Goal: Task Accomplishment & Management: Use online tool/utility

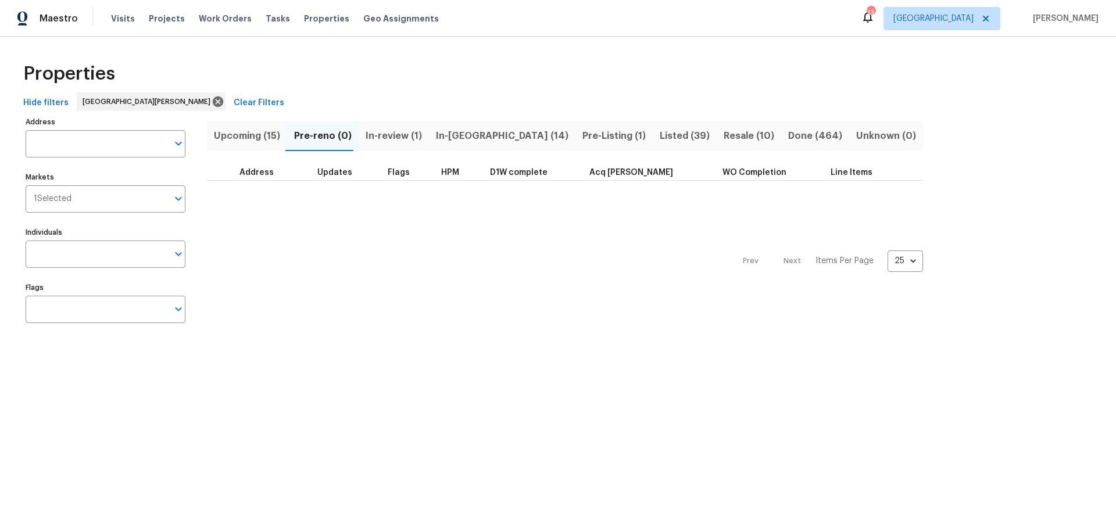
click at [509, 275] on div "Prev Next Items Per Page 25 25 ​" at bounding box center [565, 258] width 716 height 154
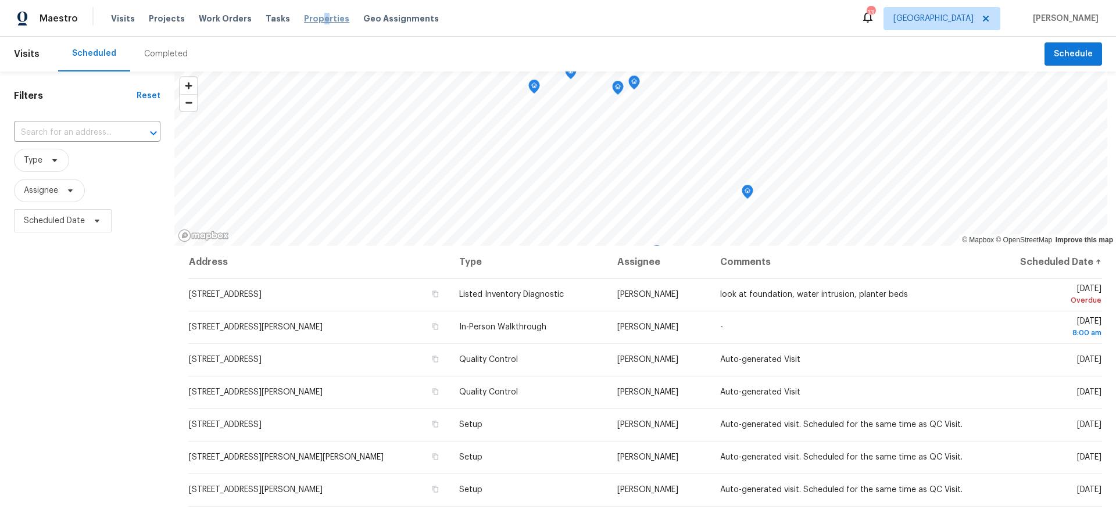
click at [310, 19] on span "Properties" at bounding box center [326, 19] width 45 height 12
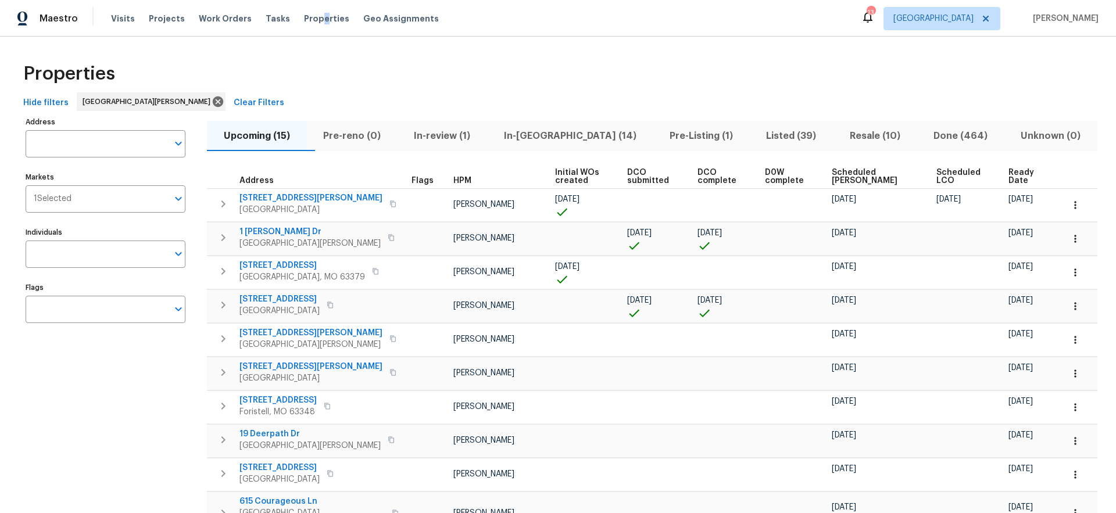
click at [948, 134] on span "Done (464)" at bounding box center [960, 136] width 73 height 16
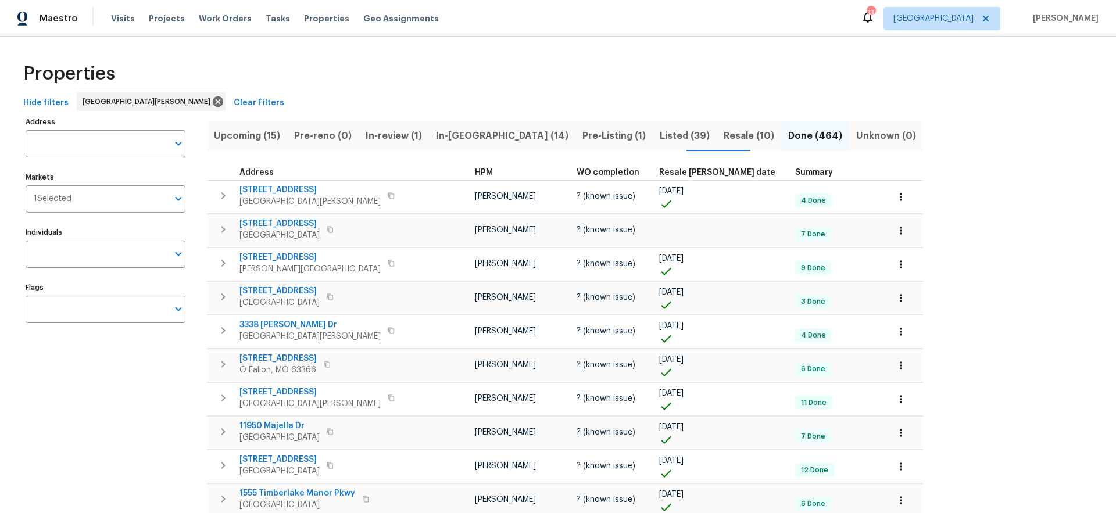
click at [659, 174] on span "Resale COE date" at bounding box center [717, 173] width 116 height 8
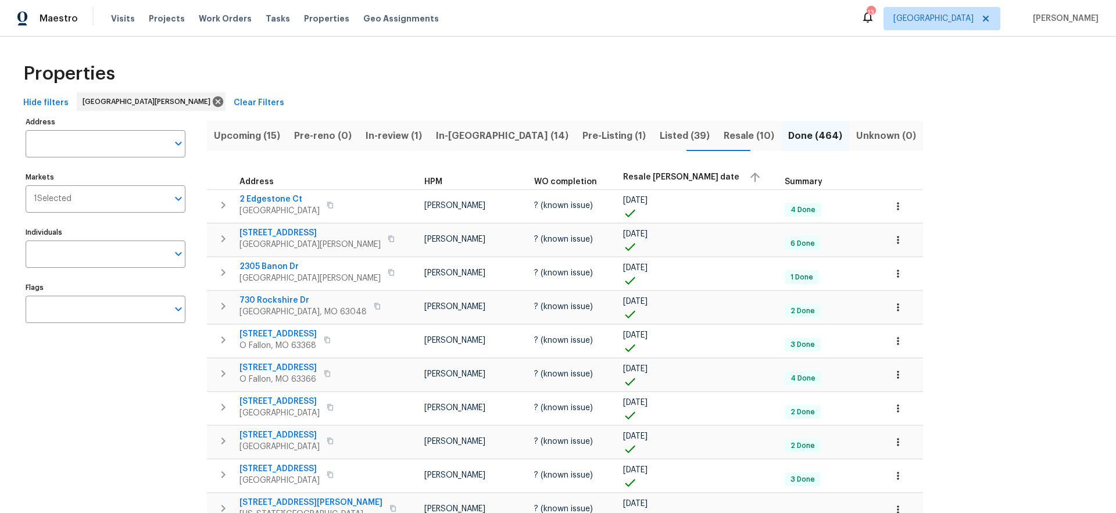
click at [623, 174] on span "Resale COE date" at bounding box center [681, 177] width 116 height 8
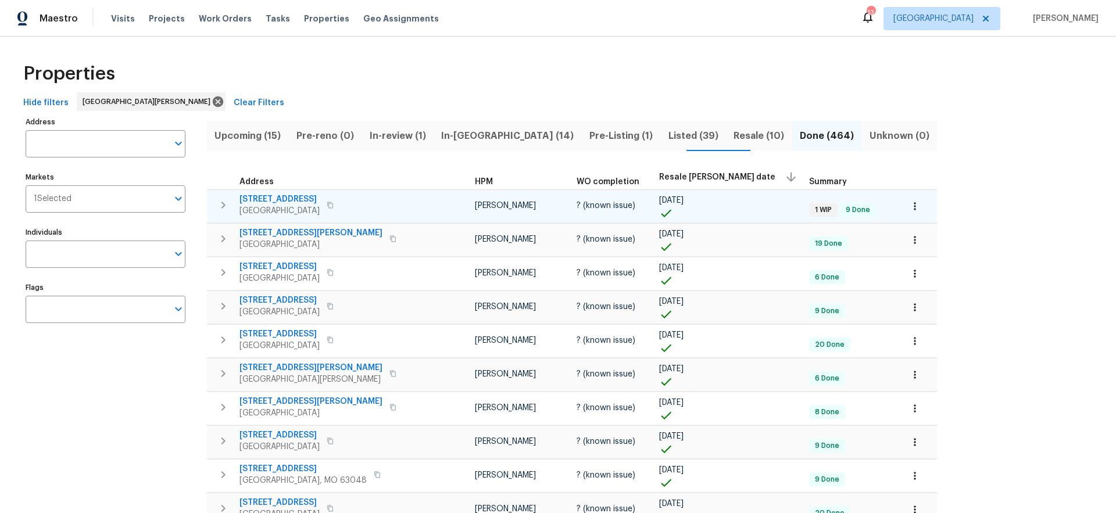
click at [307, 201] on span "[STREET_ADDRESS]" at bounding box center [280, 200] width 80 height 12
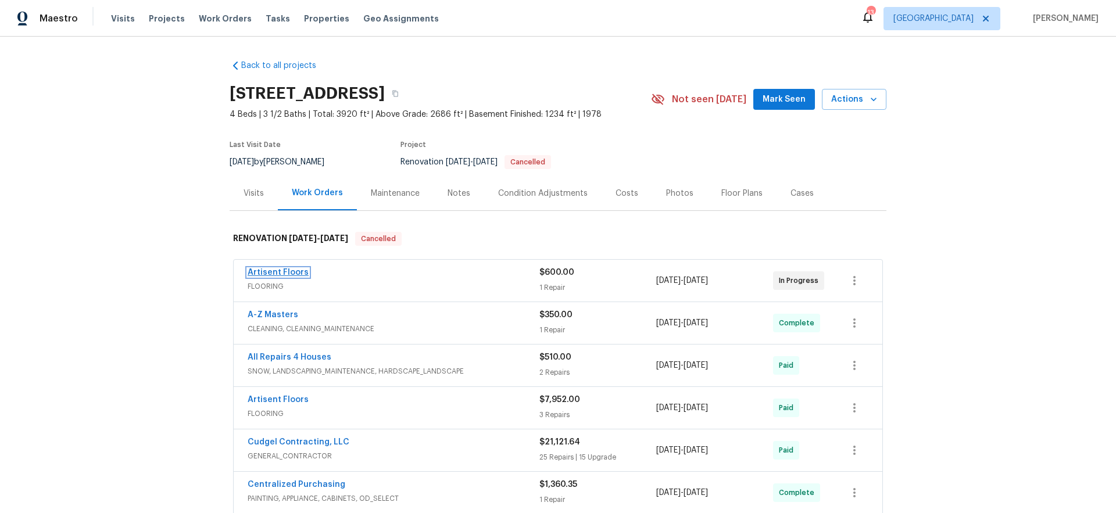
click at [283, 272] on link "Artisent Floors" at bounding box center [278, 273] width 61 height 8
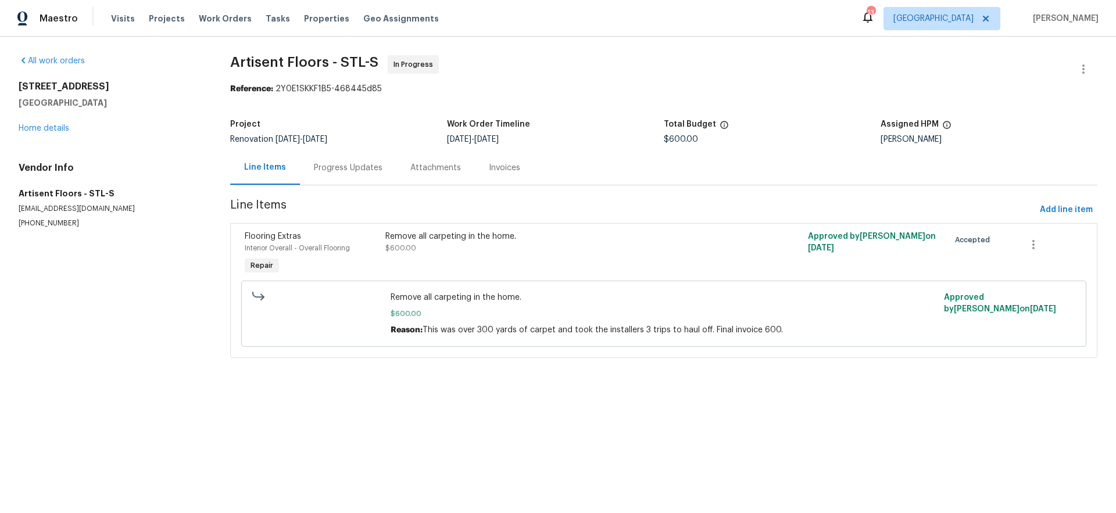
click at [362, 170] on div "Progress Updates" at bounding box center [348, 168] width 69 height 12
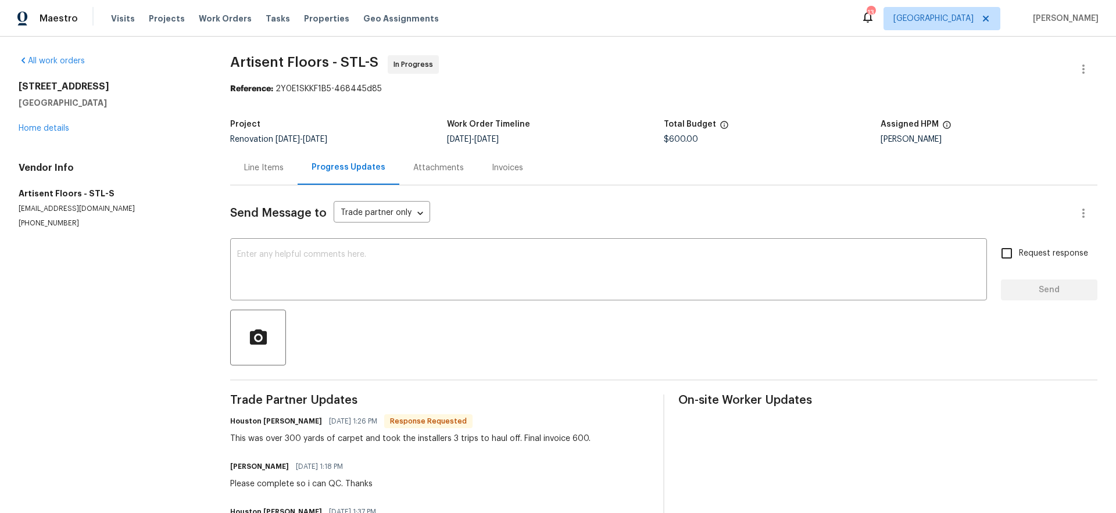
click at [269, 172] on div "Line Items" at bounding box center [264, 168] width 40 height 12
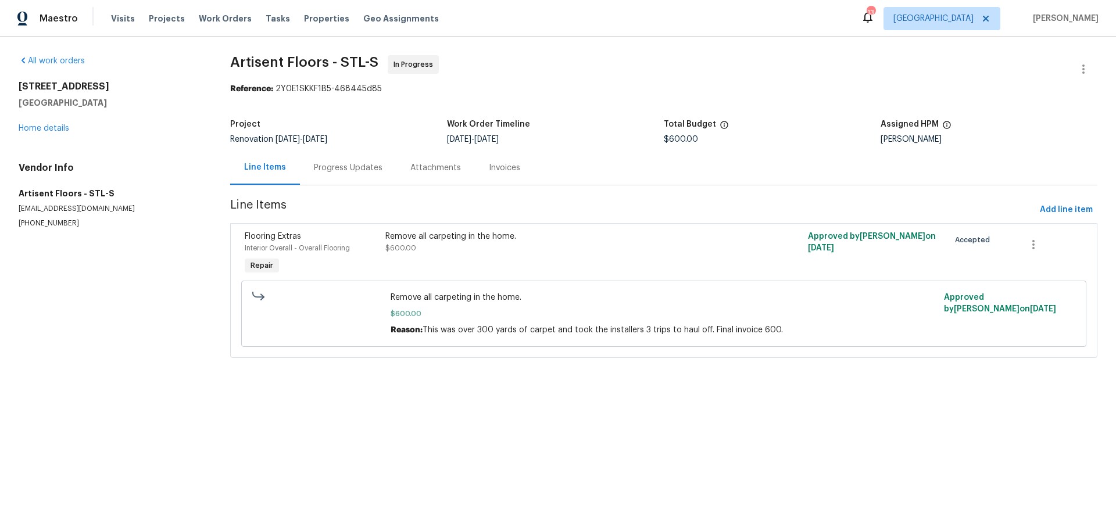
click at [347, 172] on div "Progress Updates" at bounding box center [348, 168] width 69 height 12
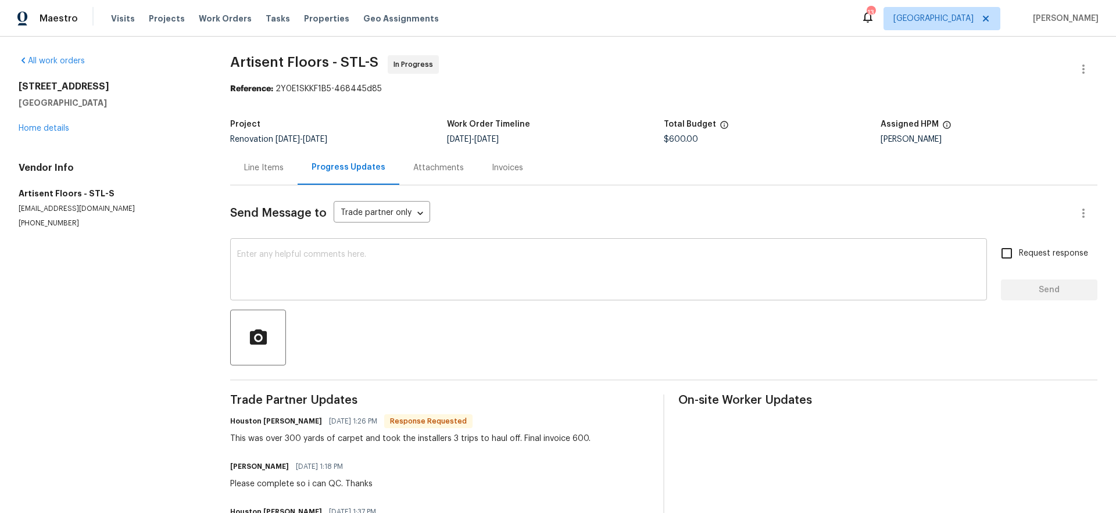
click at [338, 288] on textarea at bounding box center [608, 271] width 743 height 41
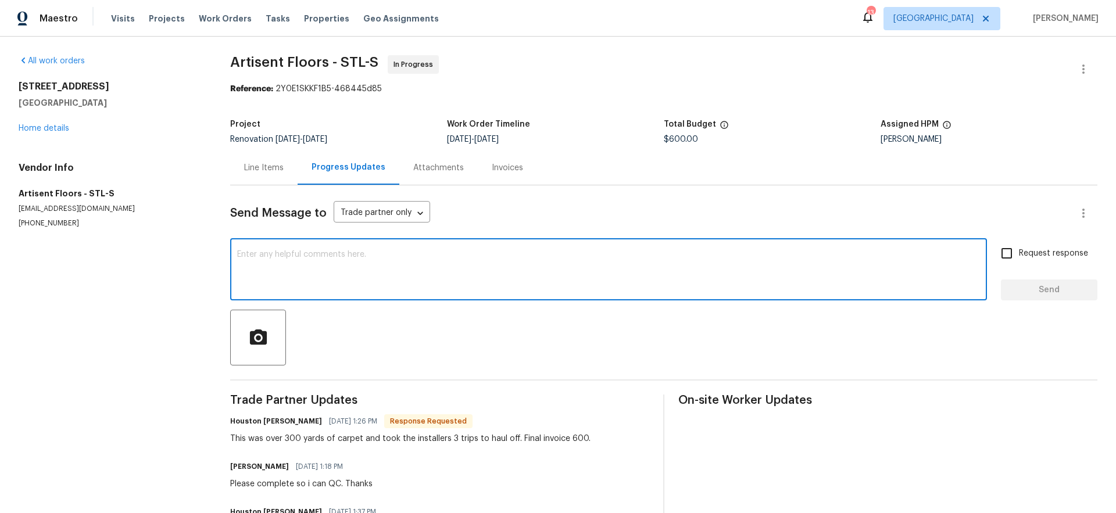
click at [266, 172] on div "Line Items" at bounding box center [264, 168] width 40 height 12
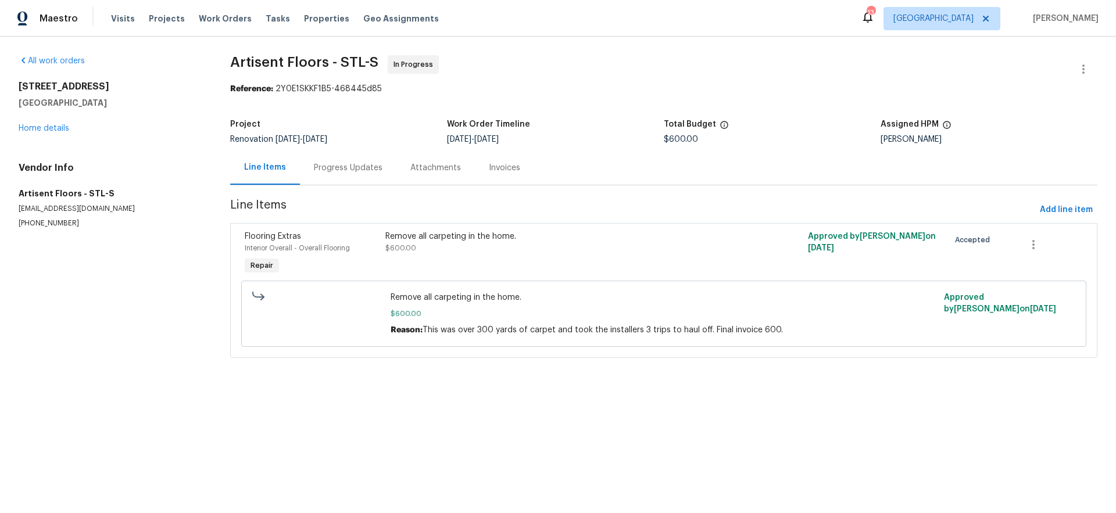
click at [363, 169] on div "Progress Updates" at bounding box center [348, 168] width 69 height 12
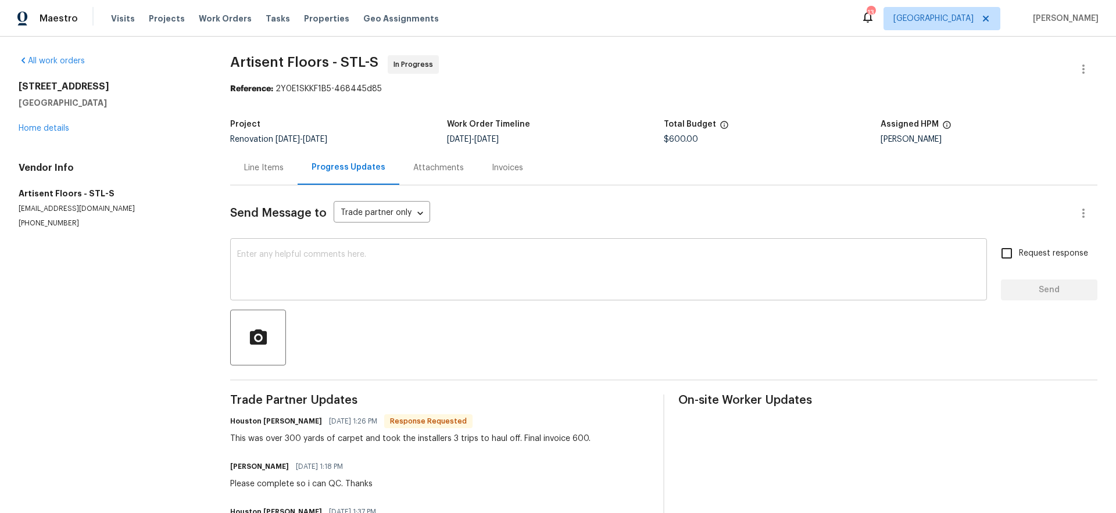
click at [378, 269] on textarea at bounding box center [608, 271] width 743 height 41
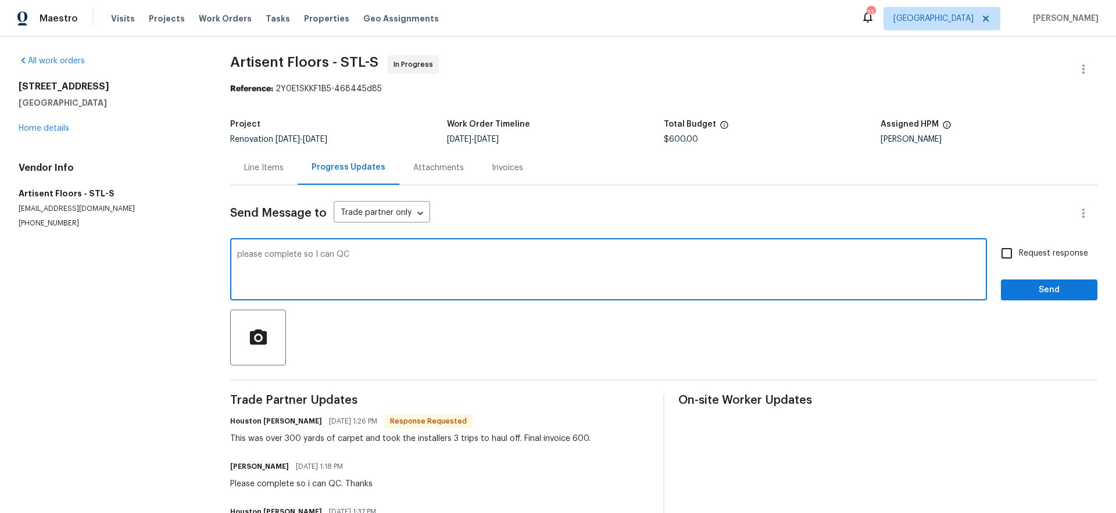
type textarea "please complete so I can QC"
click at [1020, 252] on span "Request response" at bounding box center [1053, 254] width 69 height 12
click at [1019, 252] on input "Request response" at bounding box center [1007, 253] width 24 height 24
checkbox input "true"
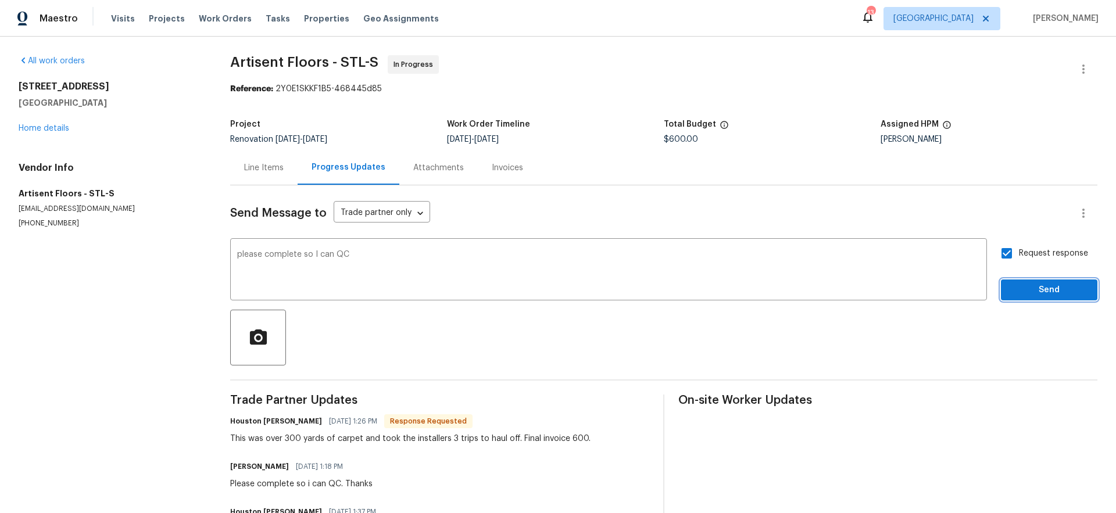
click at [1026, 290] on span "Send" at bounding box center [1049, 290] width 78 height 15
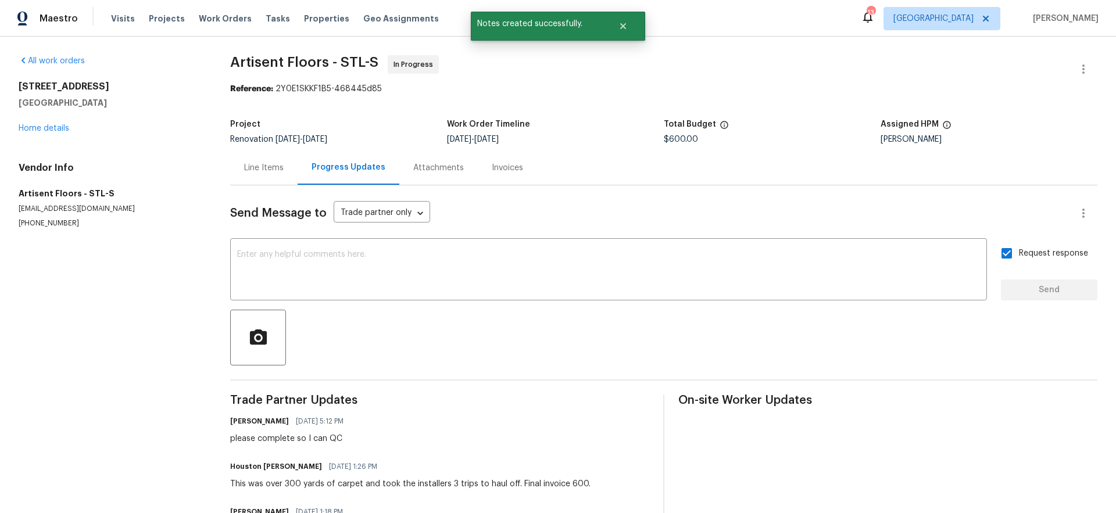
click at [265, 170] on div "Line Items" at bounding box center [264, 168] width 40 height 12
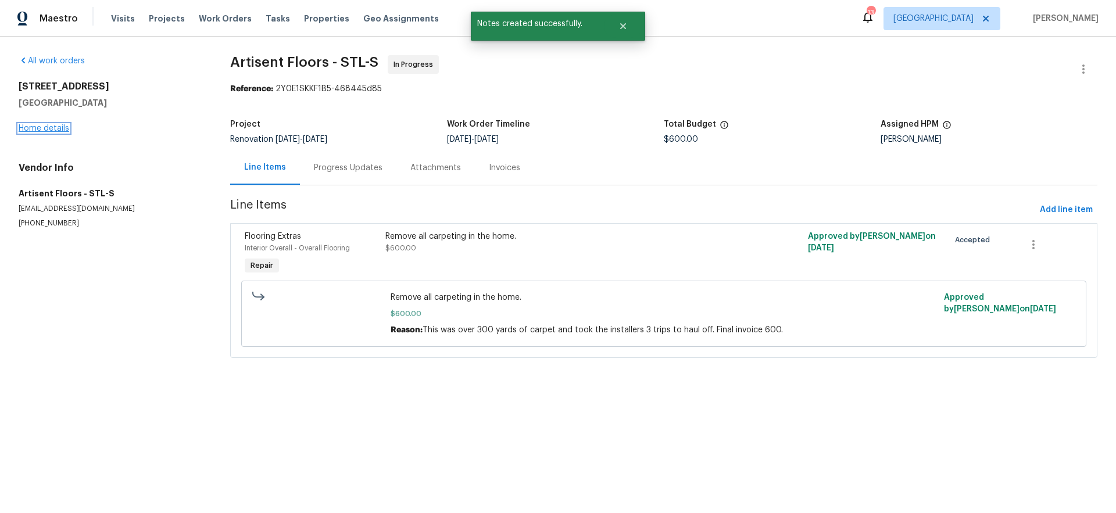
click at [25, 130] on link "Home details" at bounding box center [44, 128] width 51 height 8
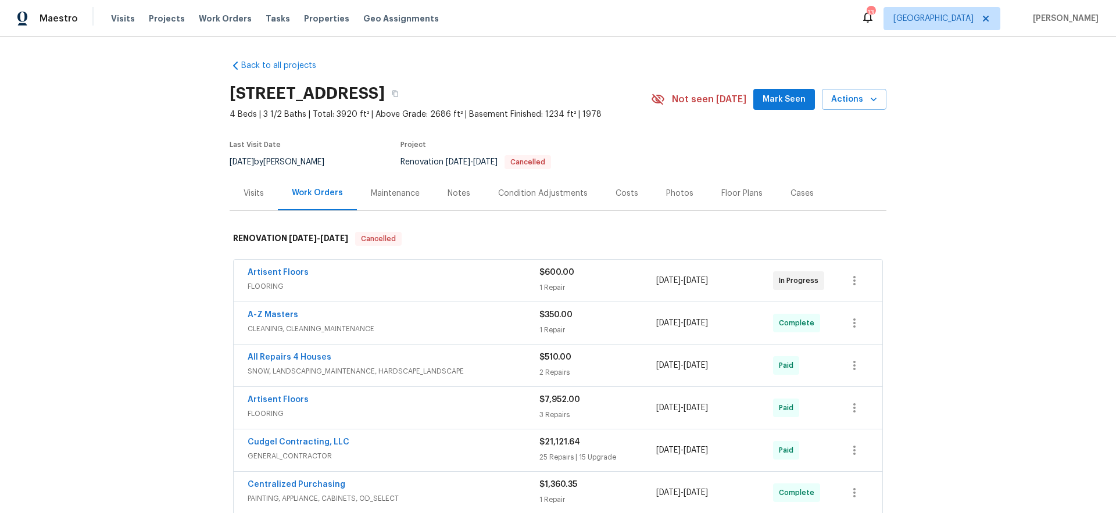
click at [512, 194] on div "Condition Adjustments" at bounding box center [543, 194] width 90 height 12
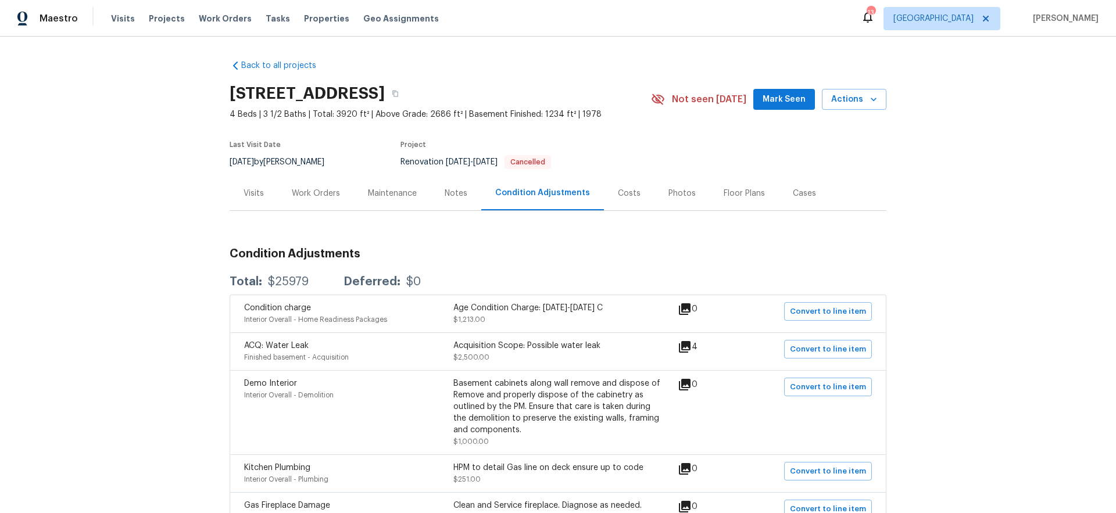
click at [301, 197] on div "Work Orders" at bounding box center [316, 194] width 48 height 12
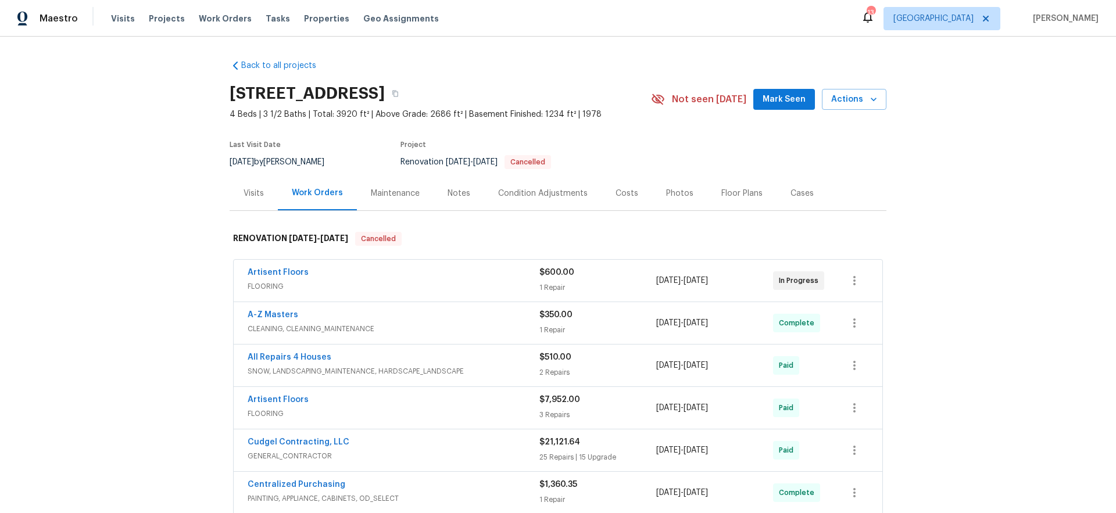
click at [249, 194] on div "Visits" at bounding box center [254, 194] width 20 height 12
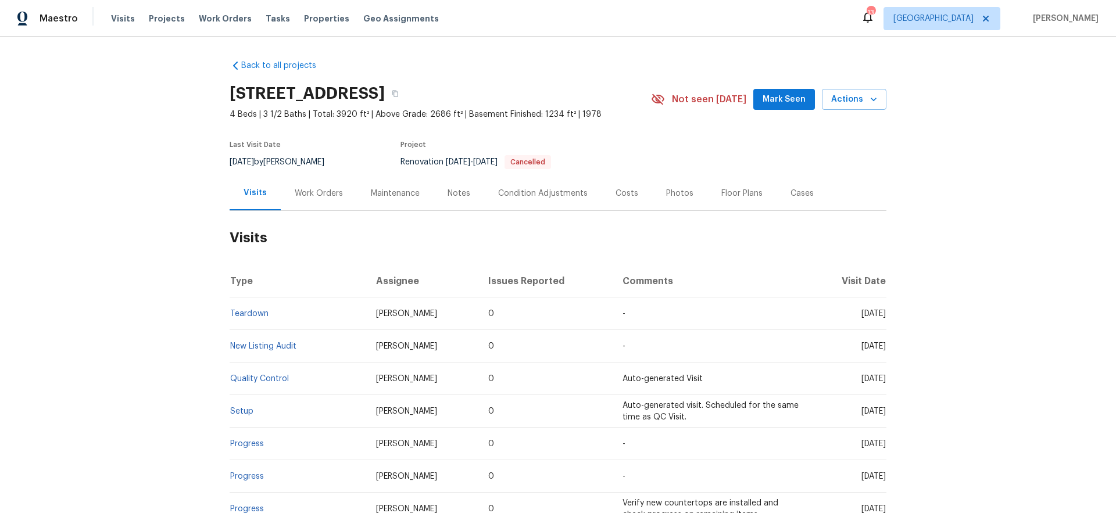
click at [378, 194] on div "Maintenance" at bounding box center [395, 194] width 49 height 12
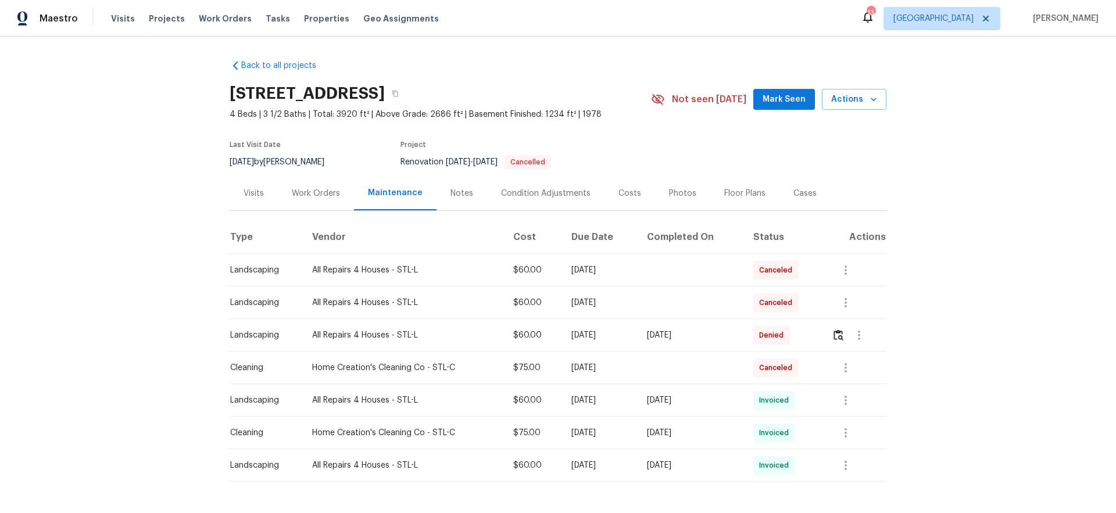
click at [454, 194] on div "Notes" at bounding box center [462, 194] width 23 height 12
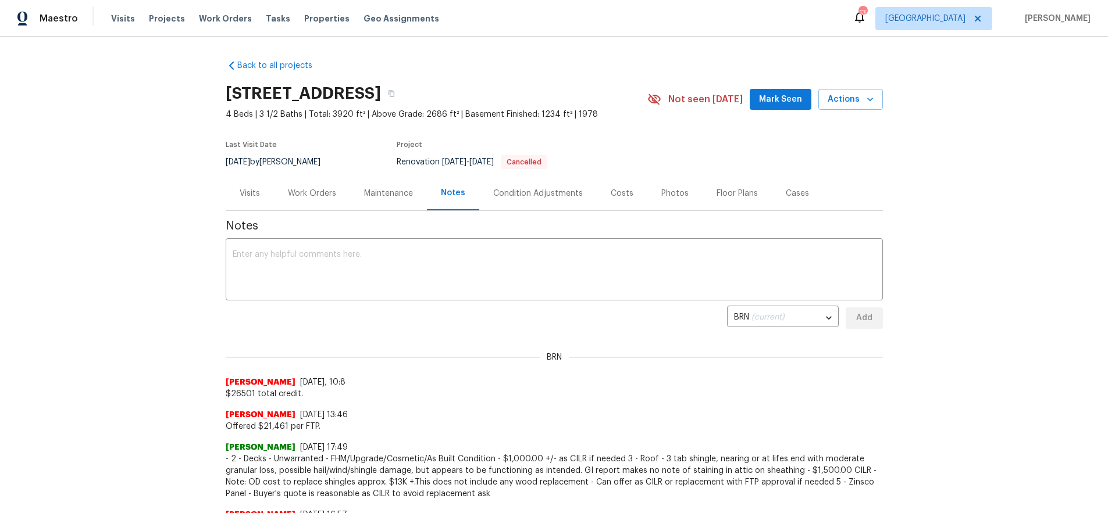
click at [615, 195] on div "Costs" at bounding box center [621, 194] width 23 height 12
